Goal: Task Accomplishment & Management: Manage account settings

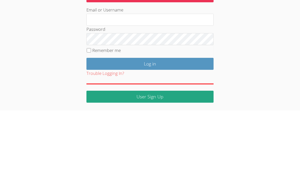
scroll to position [32, 0]
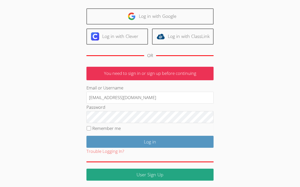
type input "kierramorris@airtutors.org"
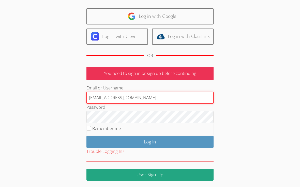
click at [150, 140] on input "Log in" at bounding box center [150, 142] width 127 height 12
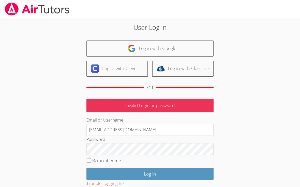
click at [96, 133] on input "kierramorris@airtutors.org" at bounding box center [150, 130] width 127 height 12
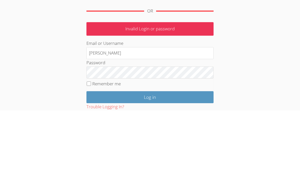
type input "kierr"
type input "Kl"
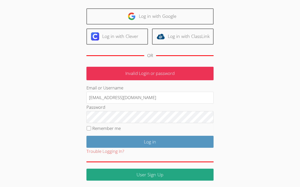
type input "klashe89@gmail.com"
click at [104, 138] on input "Log in" at bounding box center [150, 142] width 127 height 12
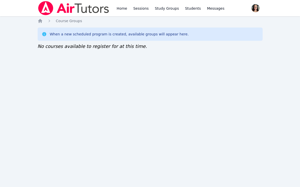
click at [281, 0] on nav "Home Sessions Study Groups Students Messages Open user menu [PERSON_NAME] Open …" at bounding box center [150, 8] width 300 height 16
